Goal: Task Accomplishment & Management: Manage account settings

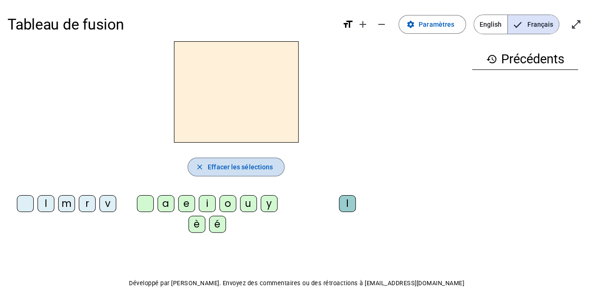
click at [200, 163] on mat-icon "close" at bounding box center [199, 167] width 8 height 8
click at [198, 164] on mat-icon "close" at bounding box center [199, 167] width 8 height 8
click at [212, 166] on span "Effacer les sélections" at bounding box center [240, 166] width 65 height 11
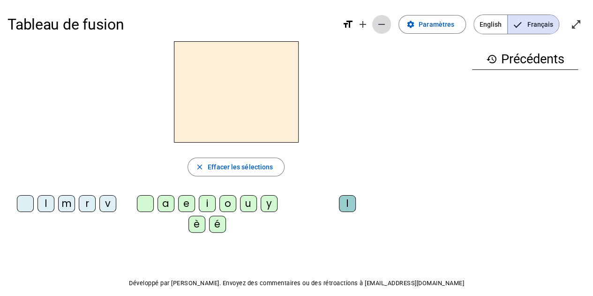
click at [379, 25] on mat-icon "remove" at bounding box center [381, 24] width 11 height 11
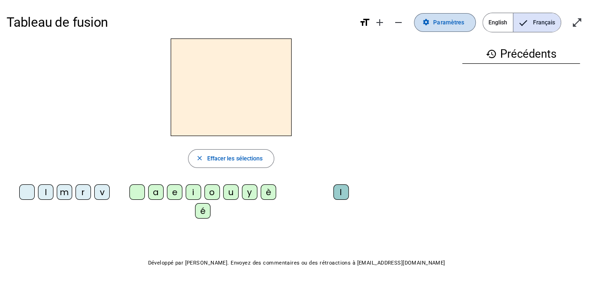
click at [440, 19] on span "Paramètres" at bounding box center [448, 23] width 31 height 10
